Goal: Information Seeking & Learning: Learn about a topic

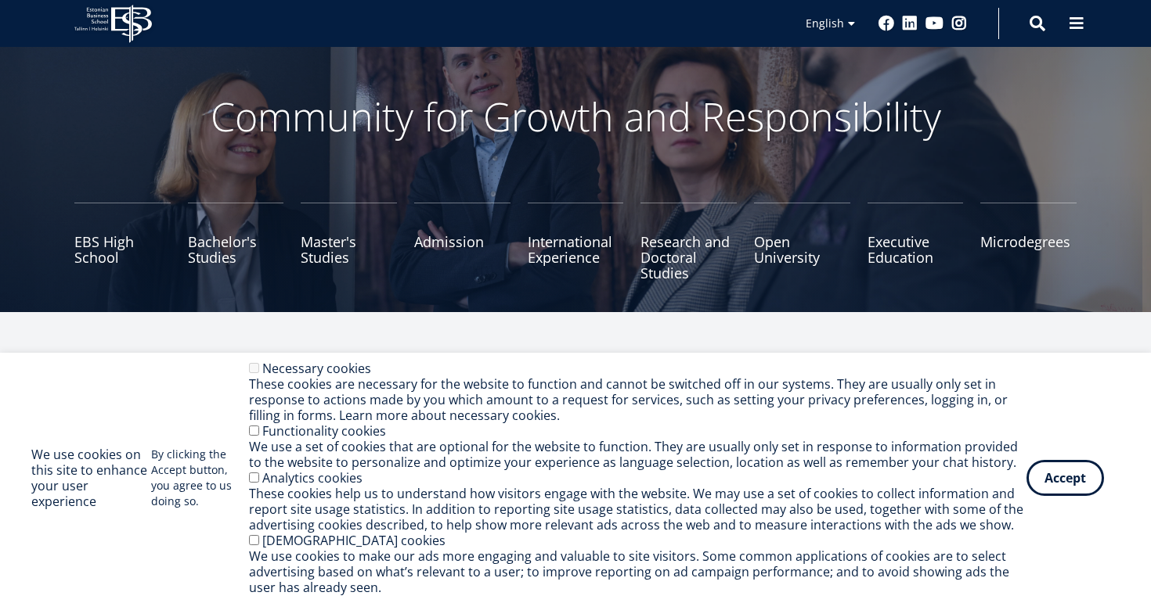
scroll to position [77, 0]
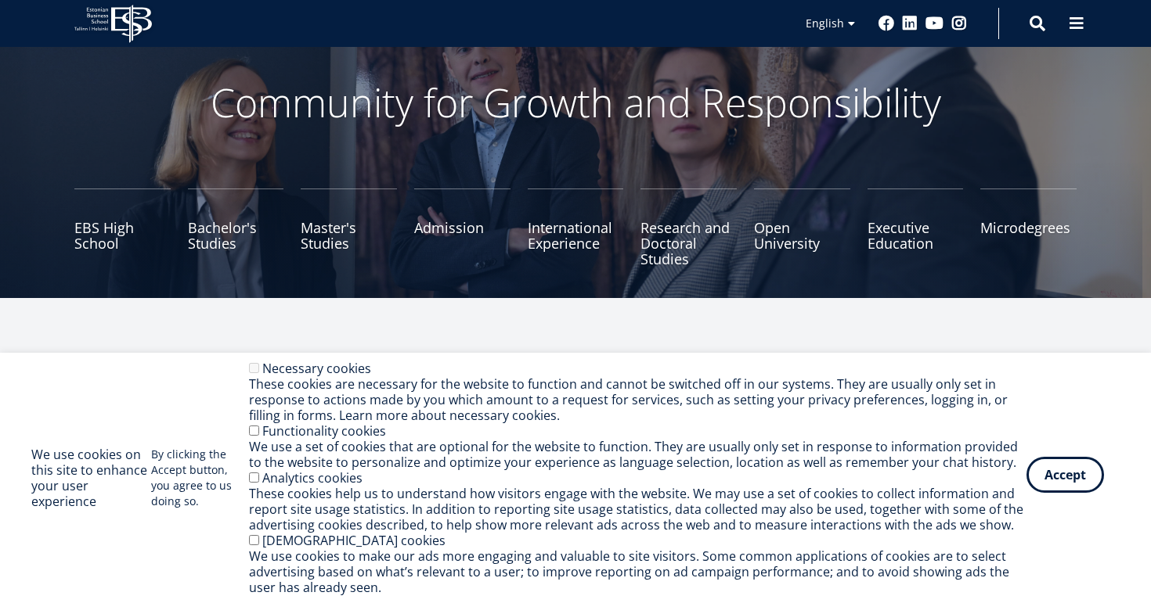
click at [1068, 478] on button "Accept" at bounding box center [1064, 475] width 77 height 36
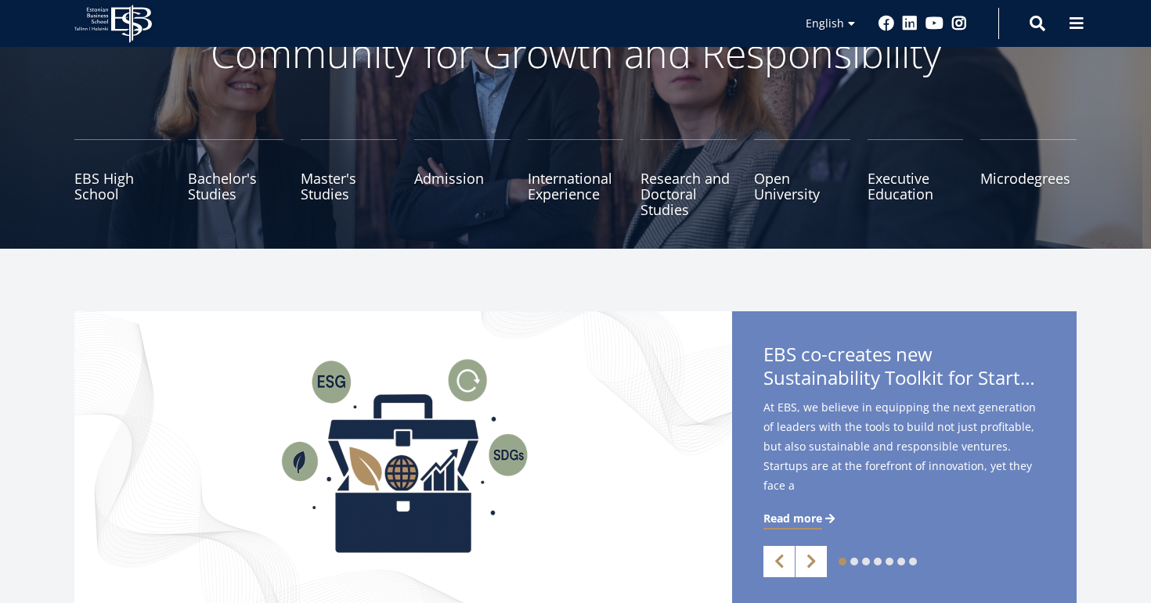
scroll to position [132, 0]
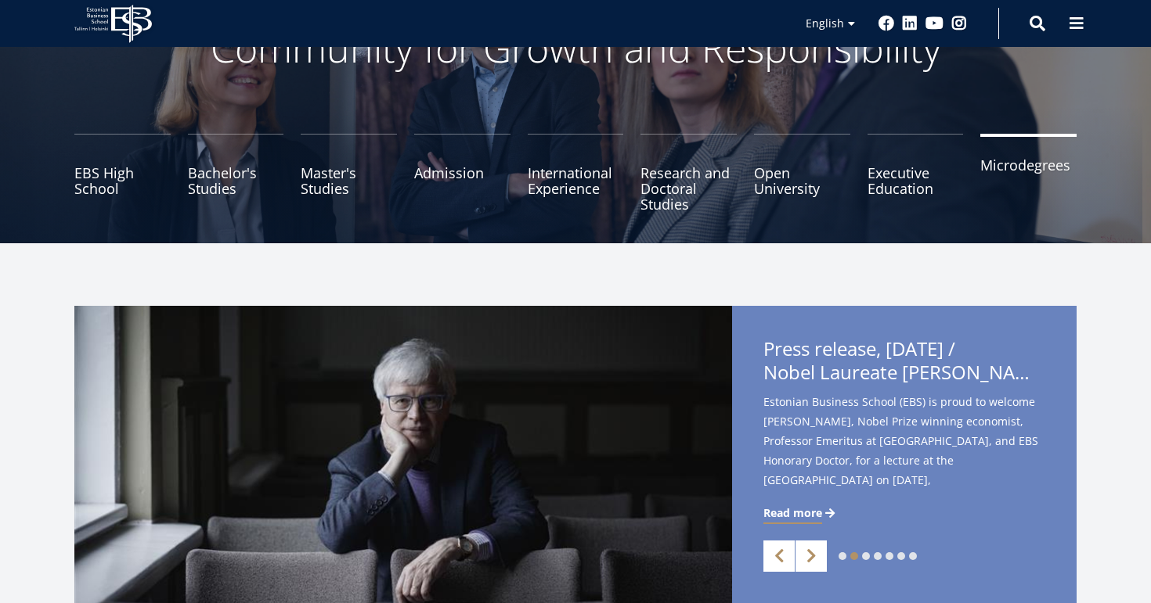
click at [995, 168] on link "Microdegrees" at bounding box center [1028, 173] width 96 height 78
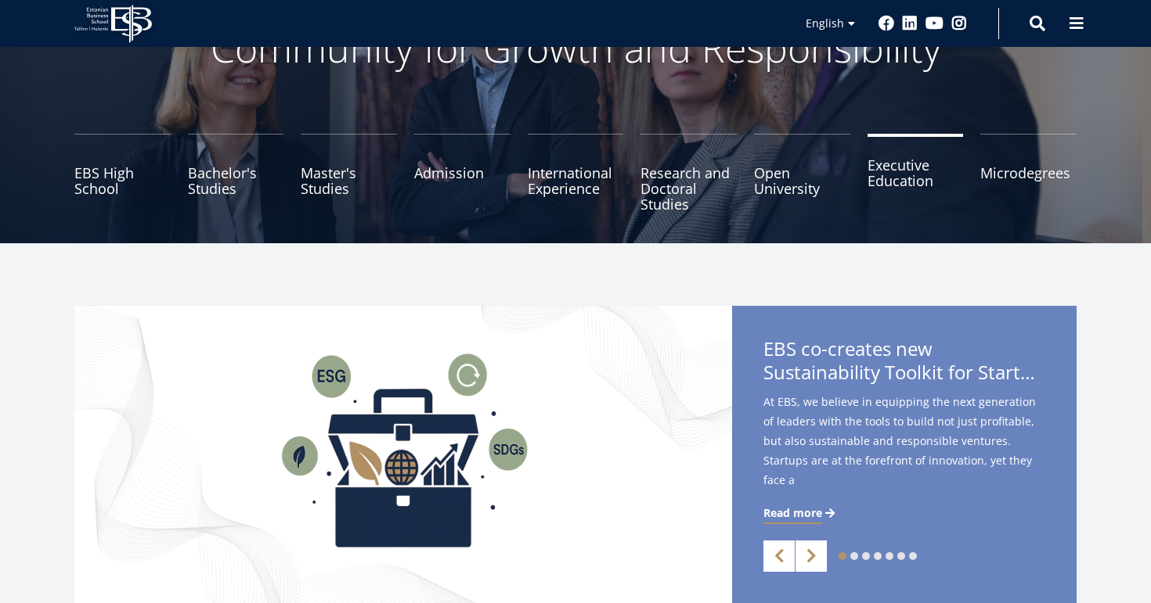
click at [914, 172] on link "Executive Education" at bounding box center [915, 173] width 96 height 78
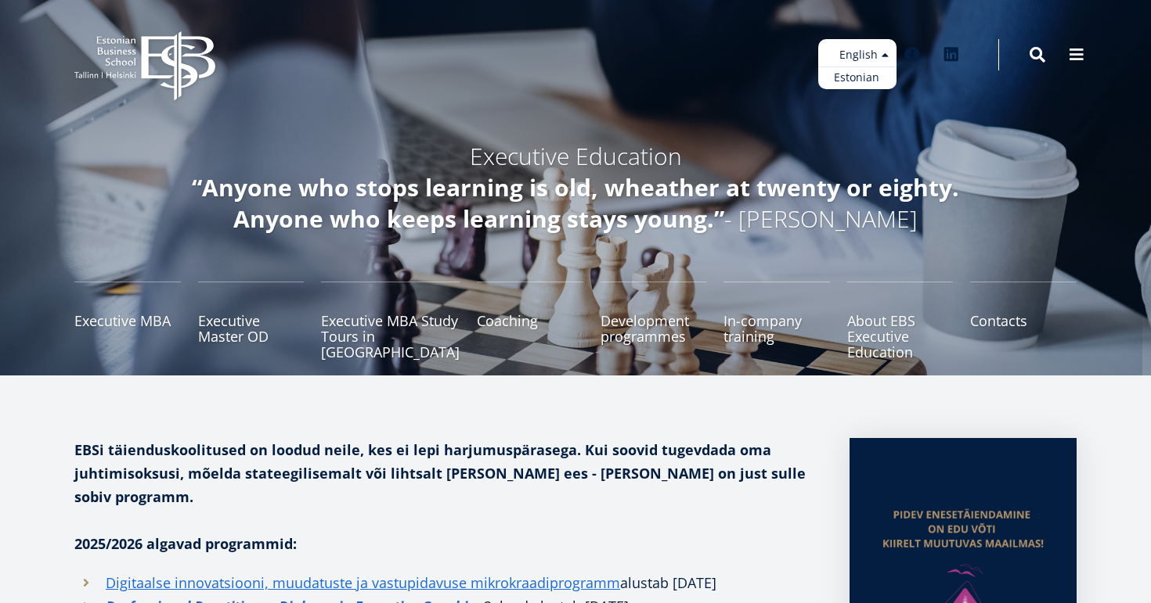
click at [859, 58] on ul "Estonian English" at bounding box center [857, 64] width 78 height 50
click at [245, 325] on link "Executive Master OD" at bounding box center [251, 321] width 106 height 78
click at [101, 316] on link "Executive MBA" at bounding box center [127, 321] width 106 height 78
